Goal: Information Seeking & Learning: Learn about a topic

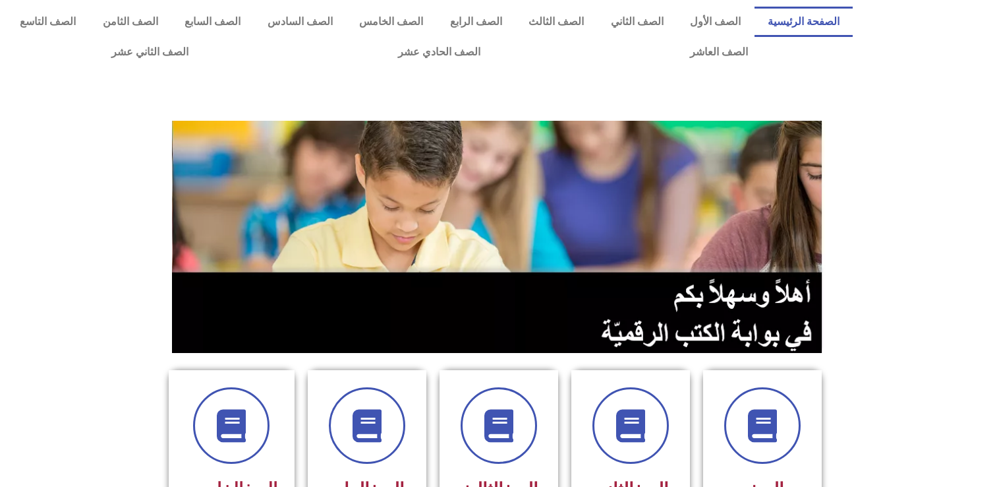
scroll to position [593, 0]
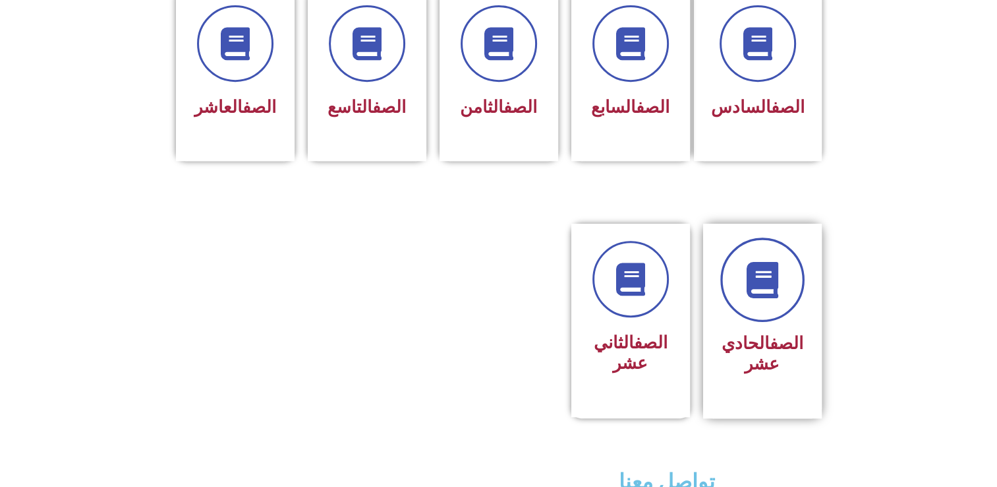
click at [762, 262] on icon at bounding box center [762, 280] width 36 height 36
click at [752, 335] on h3 "الصف الحادي عشر" at bounding box center [762, 353] width 83 height 41
click at [754, 262] on icon at bounding box center [762, 280] width 36 height 36
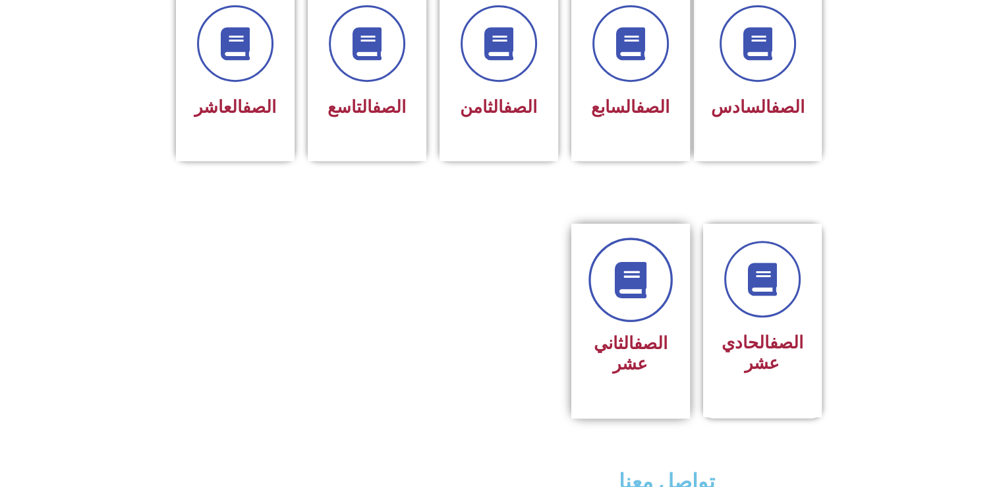
click at [659, 255] on link at bounding box center [631, 279] width 84 height 84
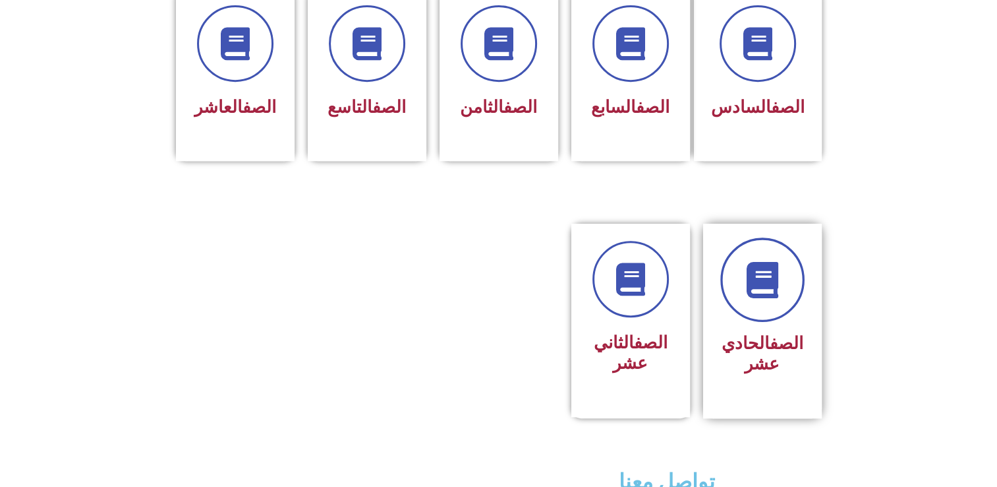
click at [769, 293] on link at bounding box center [763, 279] width 84 height 84
click at [742, 338] on h3 "الصف الحادي عشر" at bounding box center [762, 353] width 83 height 41
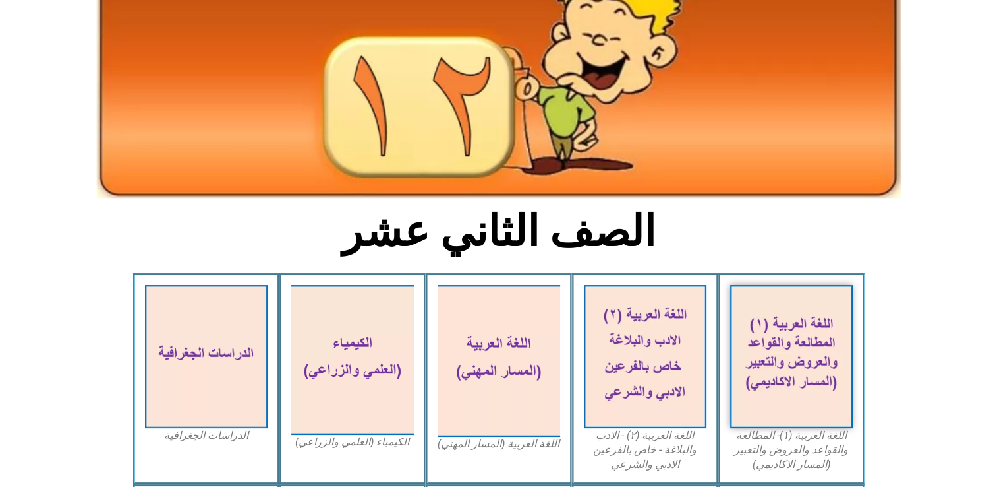
scroll to position [66, 0]
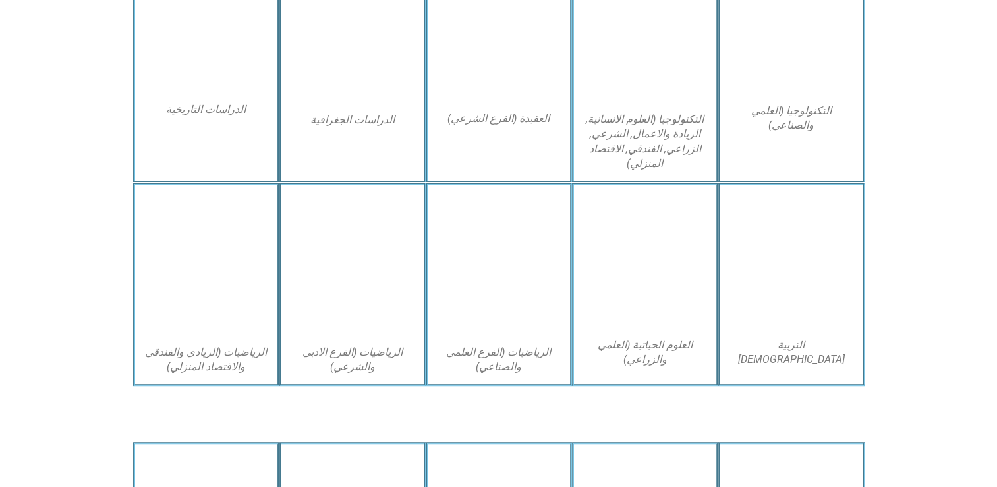
scroll to position [857, 0]
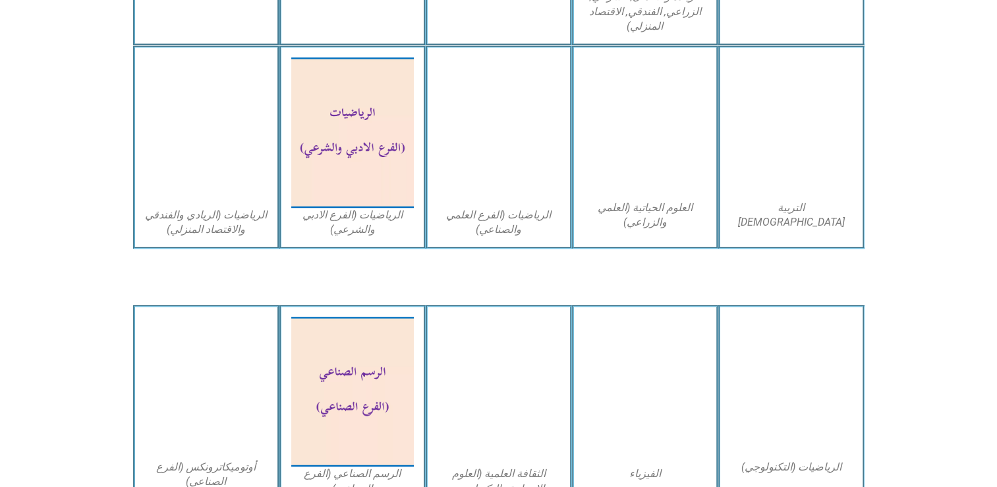
click at [531, 382] on img at bounding box center [498, 391] width 135 height 165
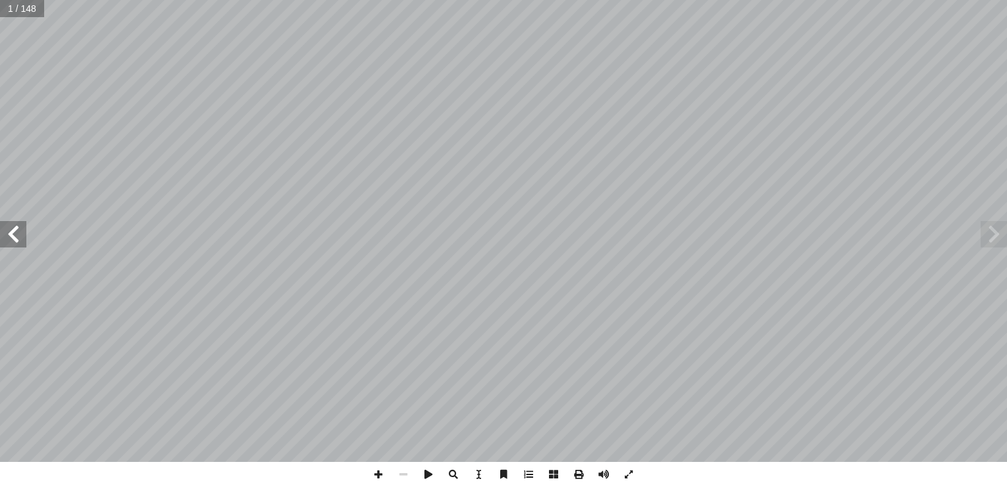
click at [1007, 120] on html "الصفحة الرئيسية الصف الأول الصف الثاني الصف الثالث الصف الرابع الصف الخامس الصف…" at bounding box center [503, 60] width 1007 height 120
click at [13, 241] on span at bounding box center [13, 234] width 26 height 26
click at [5, 228] on span at bounding box center [13, 234] width 26 height 26
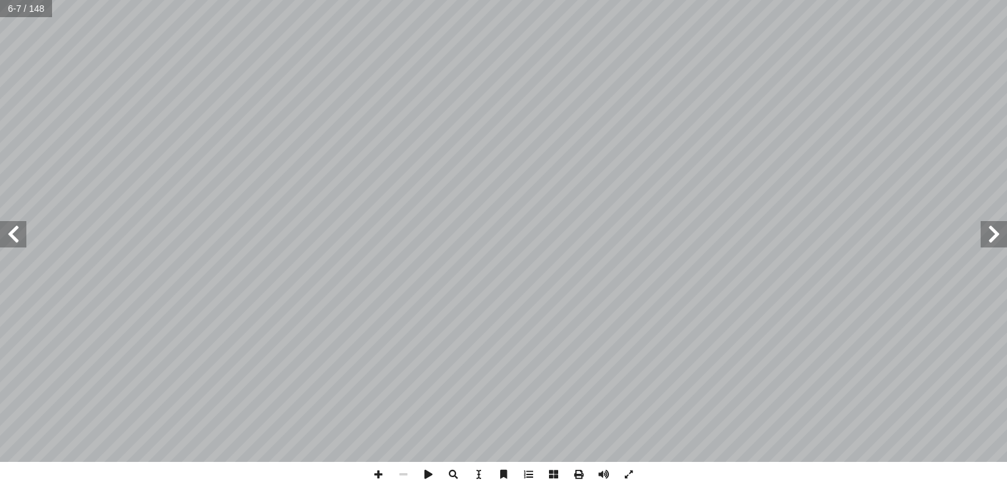
click at [16, 232] on span at bounding box center [13, 234] width 26 height 26
click at [630, 483] on span at bounding box center [628, 473] width 25 height 25
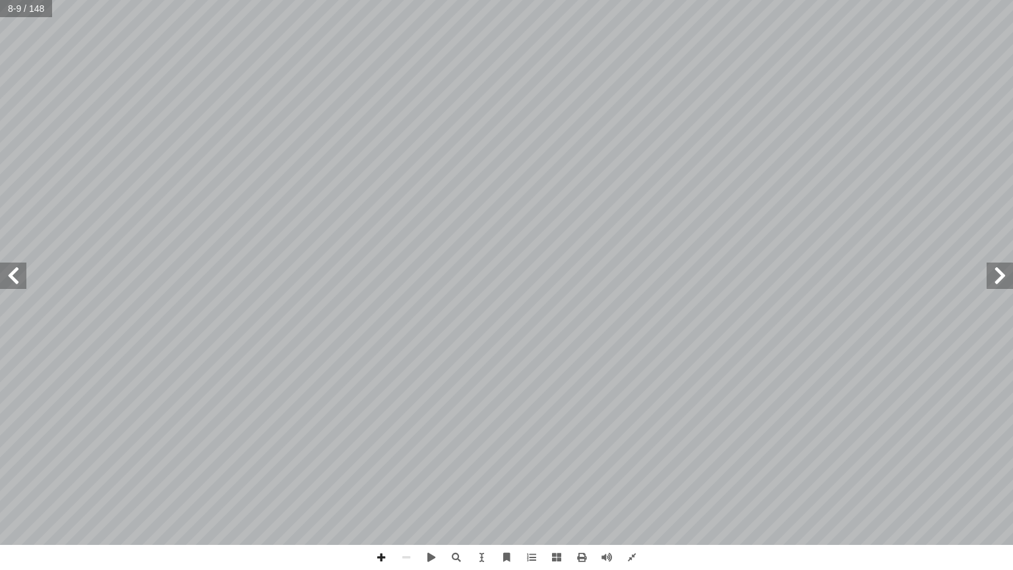
click at [19, 273] on span at bounding box center [13, 275] width 26 height 26
click at [19, 280] on span at bounding box center [13, 275] width 26 height 26
click at [9, 276] on span at bounding box center [13, 275] width 26 height 26
click at [1007, 287] on span at bounding box center [999, 275] width 26 height 26
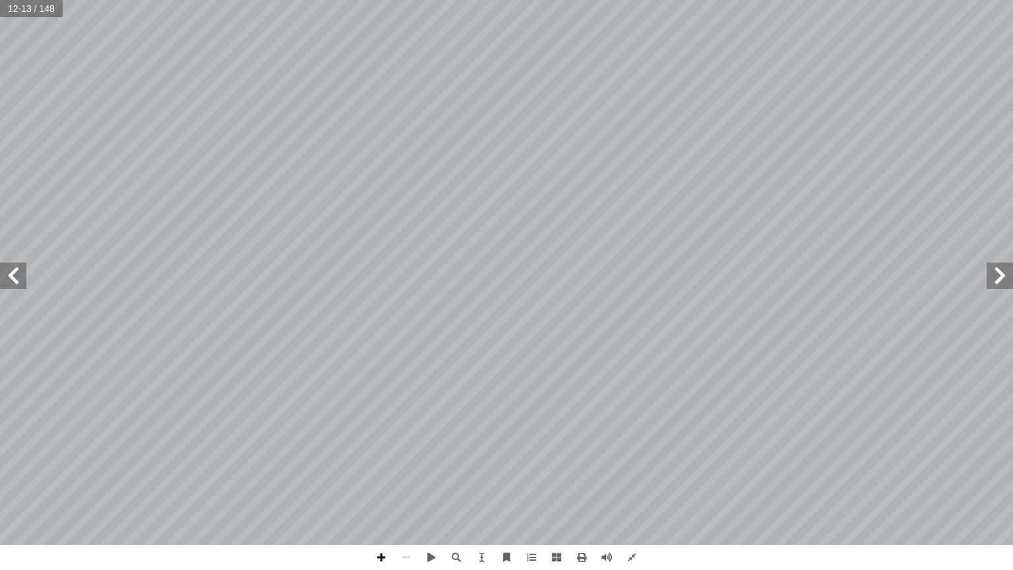
click at [1007, 277] on span at bounding box center [999, 275] width 26 height 26
click at [5, 278] on span at bounding box center [13, 275] width 26 height 26
click at [13, 268] on span at bounding box center [13, 275] width 26 height 26
click at [16, 280] on span at bounding box center [13, 275] width 26 height 26
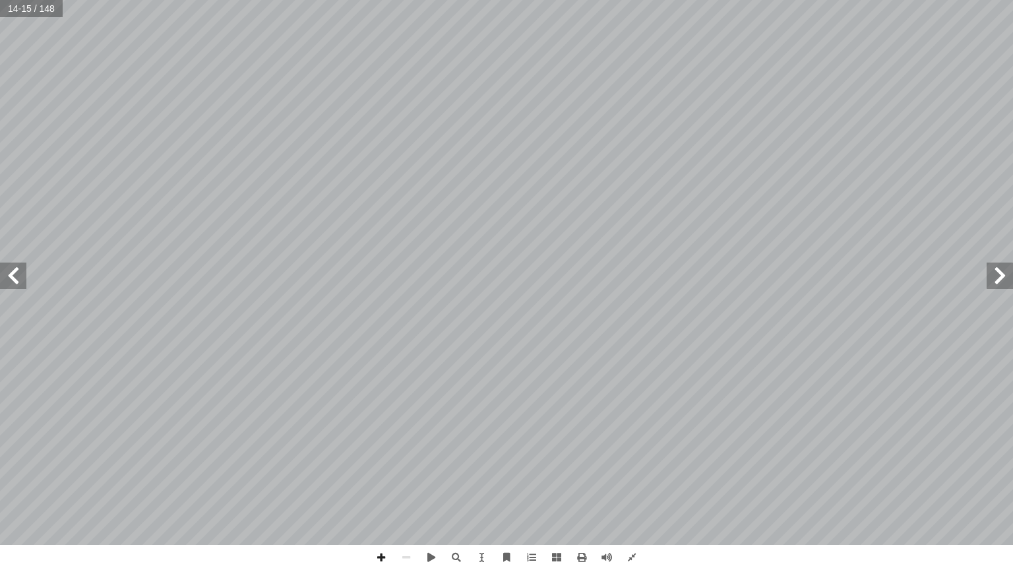
click at [1007, 276] on span at bounding box center [999, 275] width 26 height 26
click at [1007, 278] on span at bounding box center [999, 275] width 26 height 26
